Goal: Find specific page/section: Find specific page/section

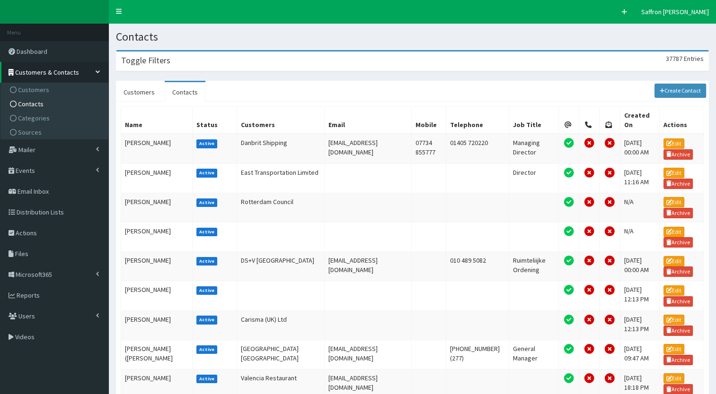
drag, startPoint x: 0, startPoint y: 0, endPoint x: 160, endPoint y: 57, distance: 170.1
click at [160, 57] on h3 "Toggle Filters" at bounding box center [145, 60] width 49 height 9
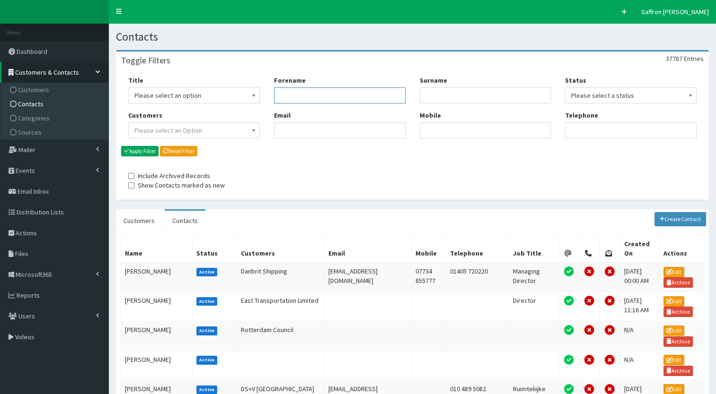
click at [283, 91] on input "Forename" at bounding box center [339, 95] width 131 height 16
type input "iain"
click at [477, 98] on input "Surname" at bounding box center [485, 95] width 131 height 16
type input "harris"
click at [121, 146] on button "Apply Filter" at bounding box center [139, 151] width 37 height 10
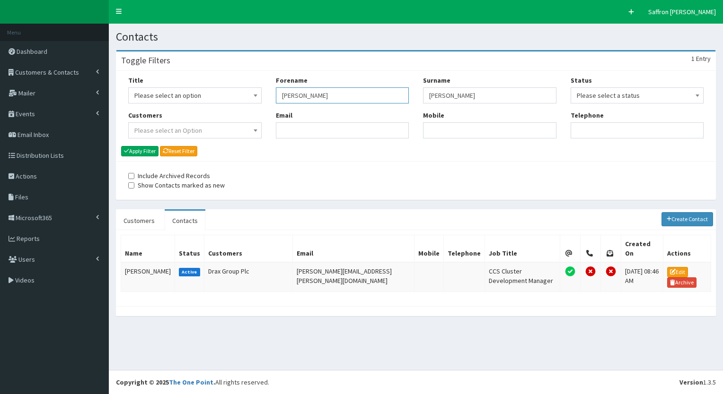
drag, startPoint x: 312, startPoint y: 92, endPoint x: 286, endPoint y: 82, distance: 27.7
click at [286, 82] on div "Forename iain" at bounding box center [342, 90] width 133 height 28
type input "i"
drag, startPoint x: 463, startPoint y: 97, endPoint x: 416, endPoint y: 94, distance: 46.5
click at [416, 94] on div "Surname harris Mobile" at bounding box center [490, 111] width 148 height 70
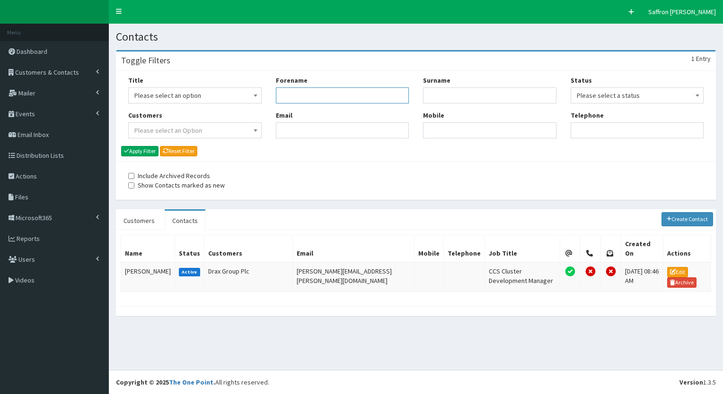
click at [355, 99] on input "Forename" at bounding box center [342, 95] width 133 height 16
drag, startPoint x: 338, startPoint y: 260, endPoint x: 280, endPoint y: 261, distance: 57.7
click at [293, 262] on td "iain.harris@drax.com" at bounding box center [354, 277] width 122 height 30
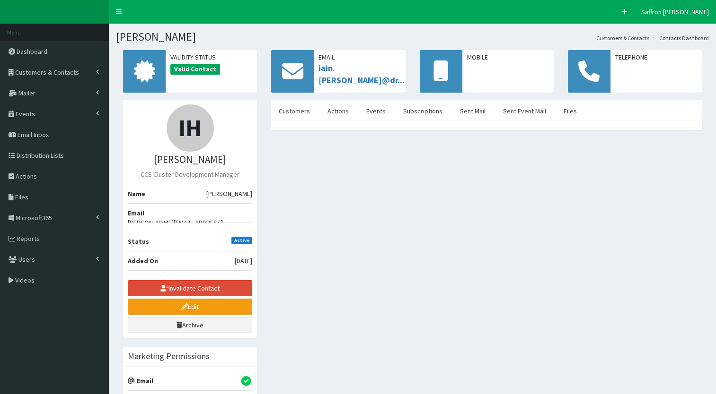
drag, startPoint x: 0, startPoint y: 0, endPoint x: 404, endPoint y: 251, distance: 475.6
click at [404, 251] on div "IH Mr Iain Harris CCS Cluster Development Manager Name Mr Iain Harris Email iai…" at bounding box center [412, 365] width 593 height 531
click at [78, 74] on link "Customers & Contacts" at bounding box center [54, 72] width 109 height 21
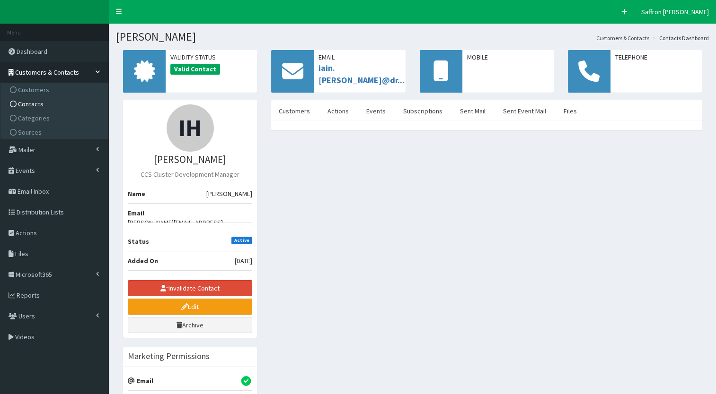
click at [34, 102] on span "Contacts" at bounding box center [31, 104] width 26 height 9
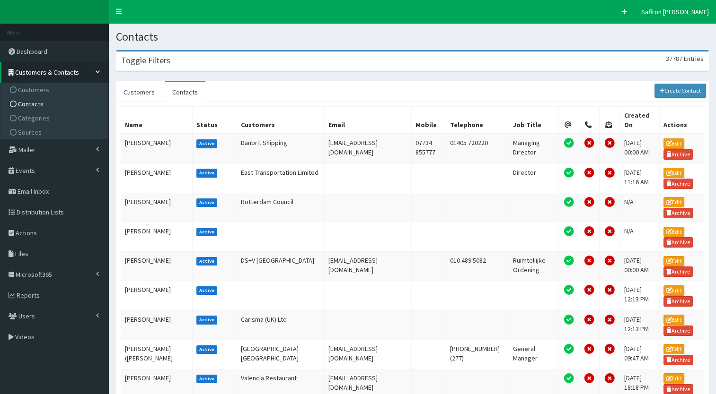
click at [196, 63] on div "Toggle Filters 37787 Entries" at bounding box center [412, 61] width 592 height 19
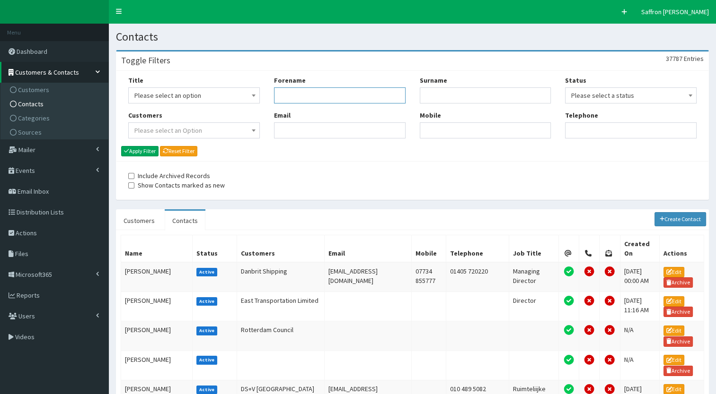
click at [303, 92] on input "Forename" at bounding box center [339, 95] width 131 height 16
type input "[PERSON_NAME]"
click at [121, 146] on button "Apply Filter" at bounding box center [139, 151] width 37 height 10
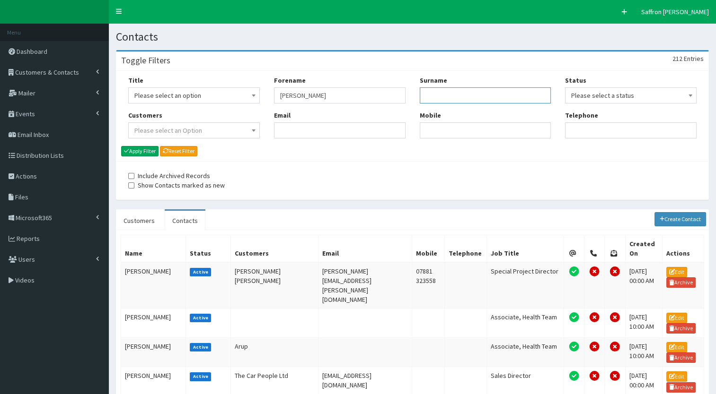
click at [454, 92] on input "Surname" at bounding box center [485, 95] width 131 height 16
type input "oxley"
click at [121, 146] on button "Apply Filter" at bounding box center [139, 151] width 37 height 10
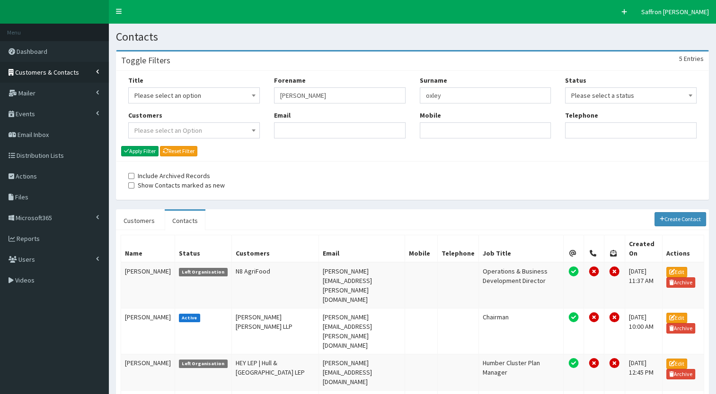
click at [67, 79] on link "Customers & Contacts" at bounding box center [54, 72] width 109 height 21
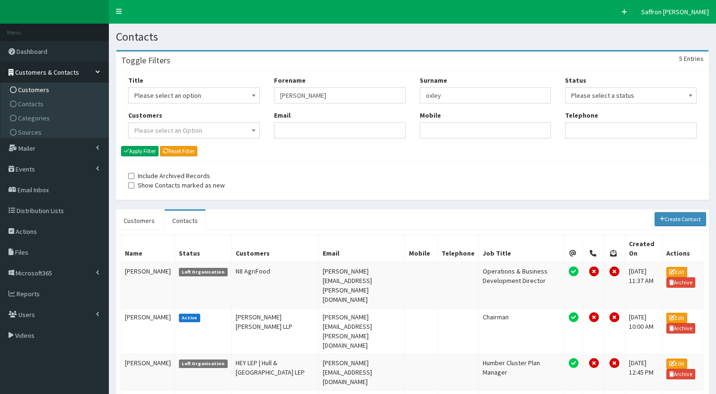
click at [33, 88] on span "Customers" at bounding box center [33, 90] width 31 height 9
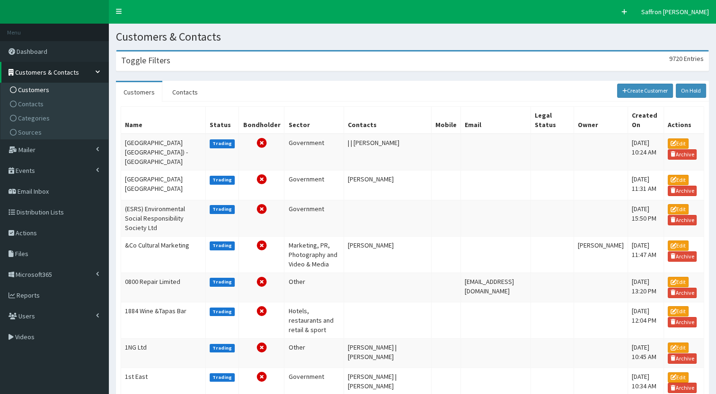
click at [184, 70] on div "Toggle Filters 9720 Entries" at bounding box center [412, 61] width 592 height 19
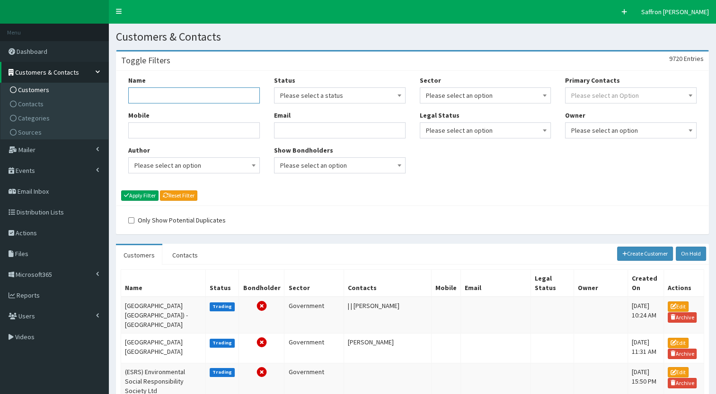
click at [170, 99] on input "Name" at bounding box center [193, 95] width 131 height 16
type input "rbp"
click at [121, 191] on button "Apply Filter" at bounding box center [139, 196] width 37 height 10
